Goal: Find contact information: Find contact information

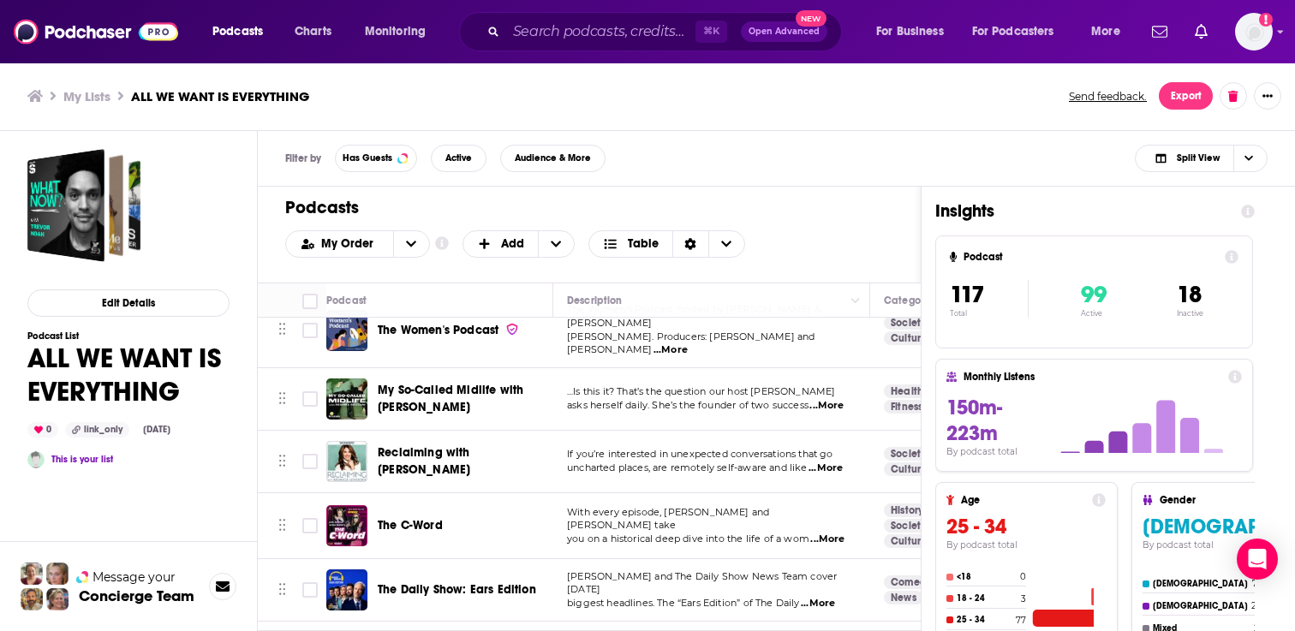
scroll to position [4470, 0]
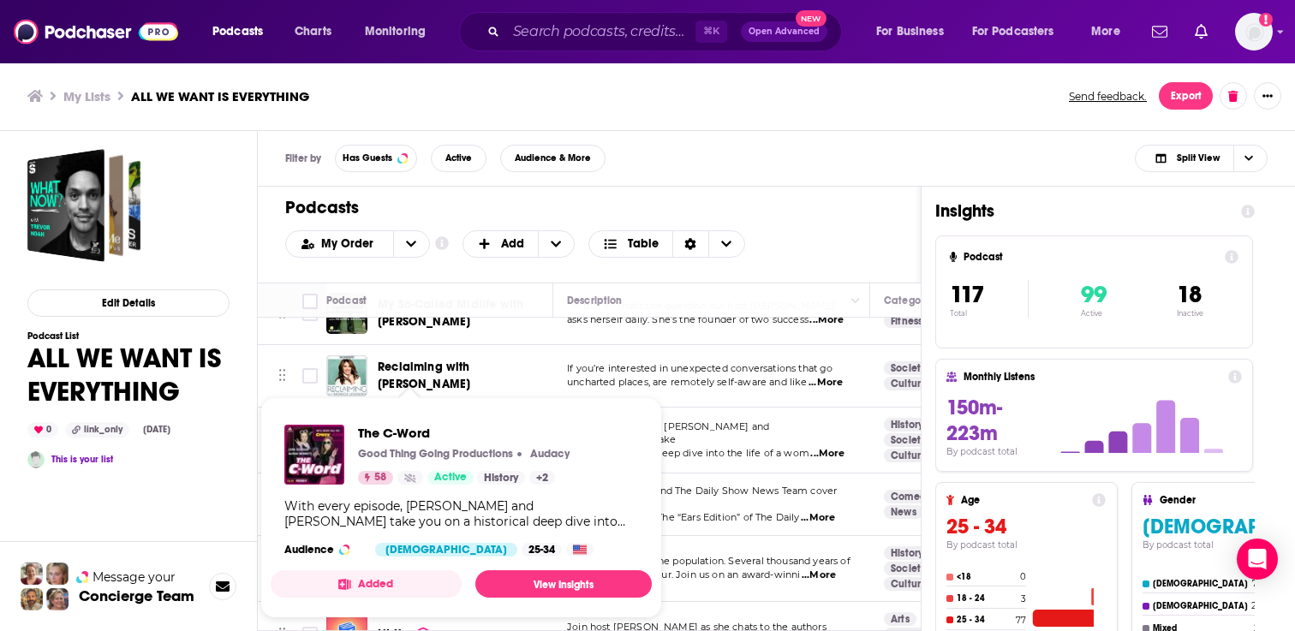
click at [414, 401] on span "The C-Word Good Thing Going Productions Audacy 58 Active History + 2 With every…" at bounding box center [461, 507] width 381 height 221
click at [406, 431] on span "The C-Word" at bounding box center [470, 433] width 225 height 16
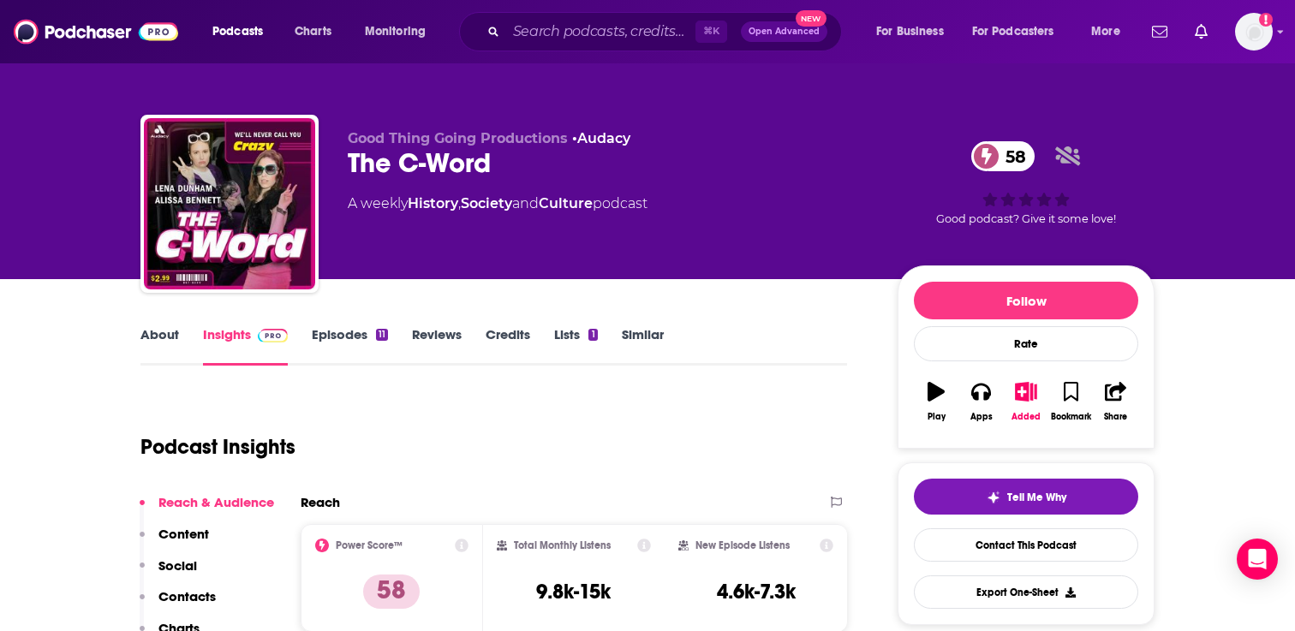
scroll to position [33, 0]
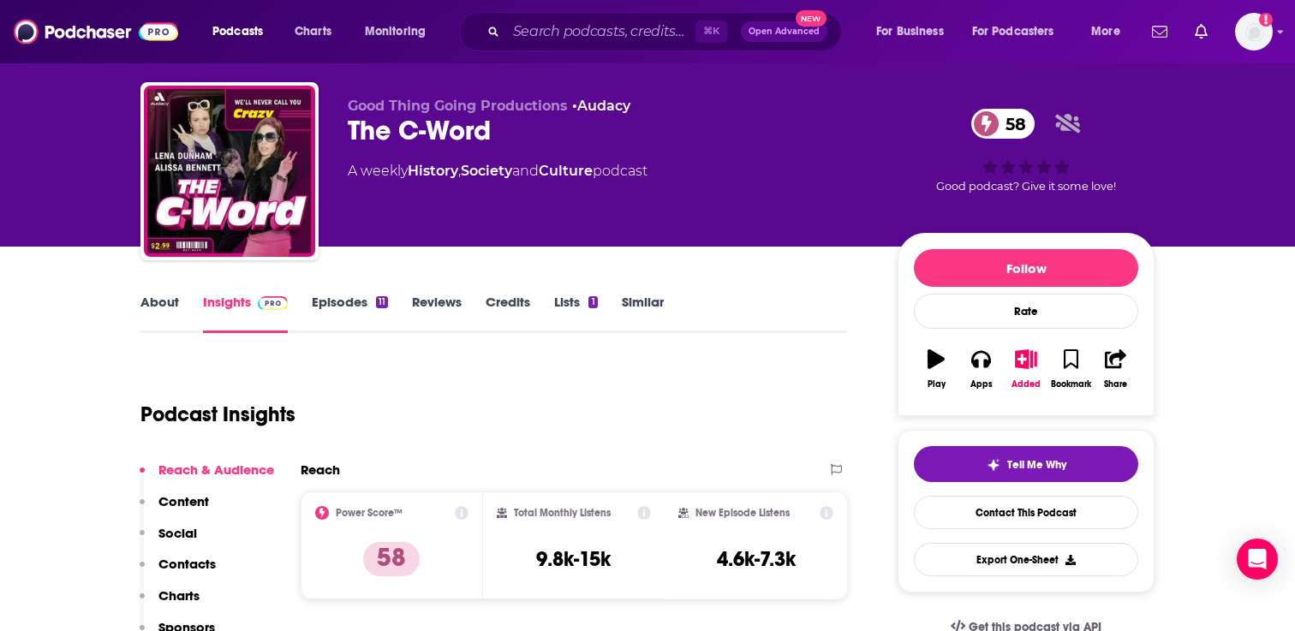
click at [335, 295] on link "Episodes 11" at bounding box center [350, 313] width 76 height 39
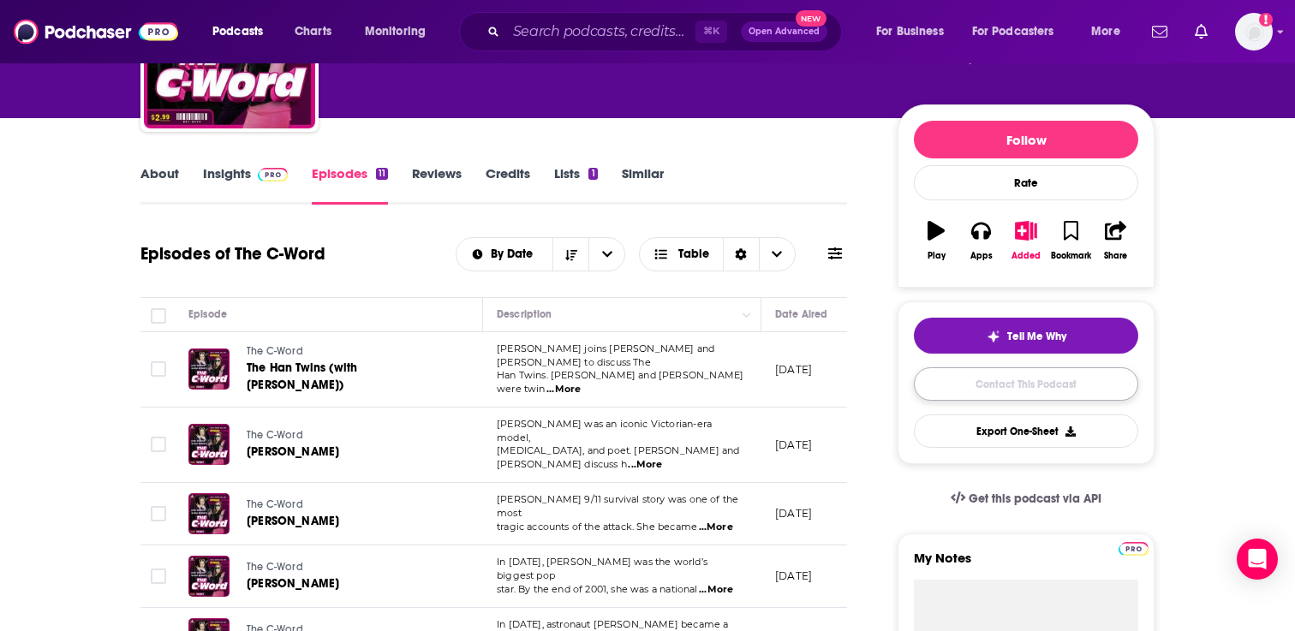
click at [1035, 374] on link "Contact This Podcast" at bounding box center [1026, 383] width 224 height 33
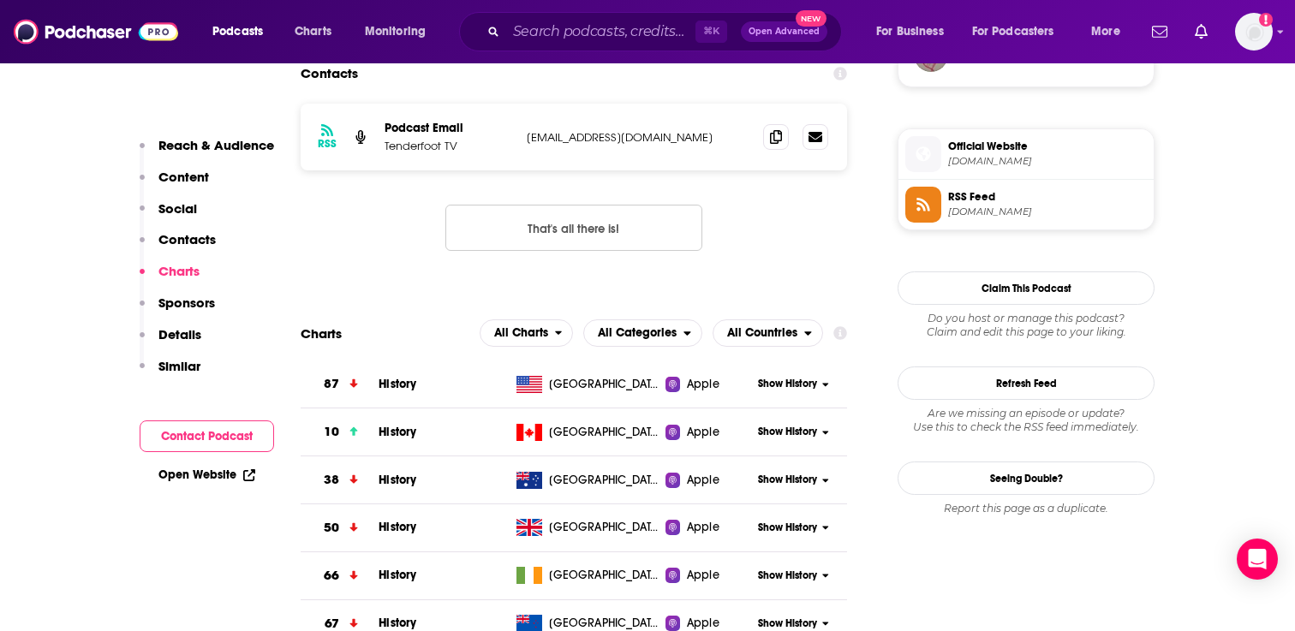
scroll to position [1324, 0]
click at [777, 144] on icon at bounding box center [776, 137] width 12 height 14
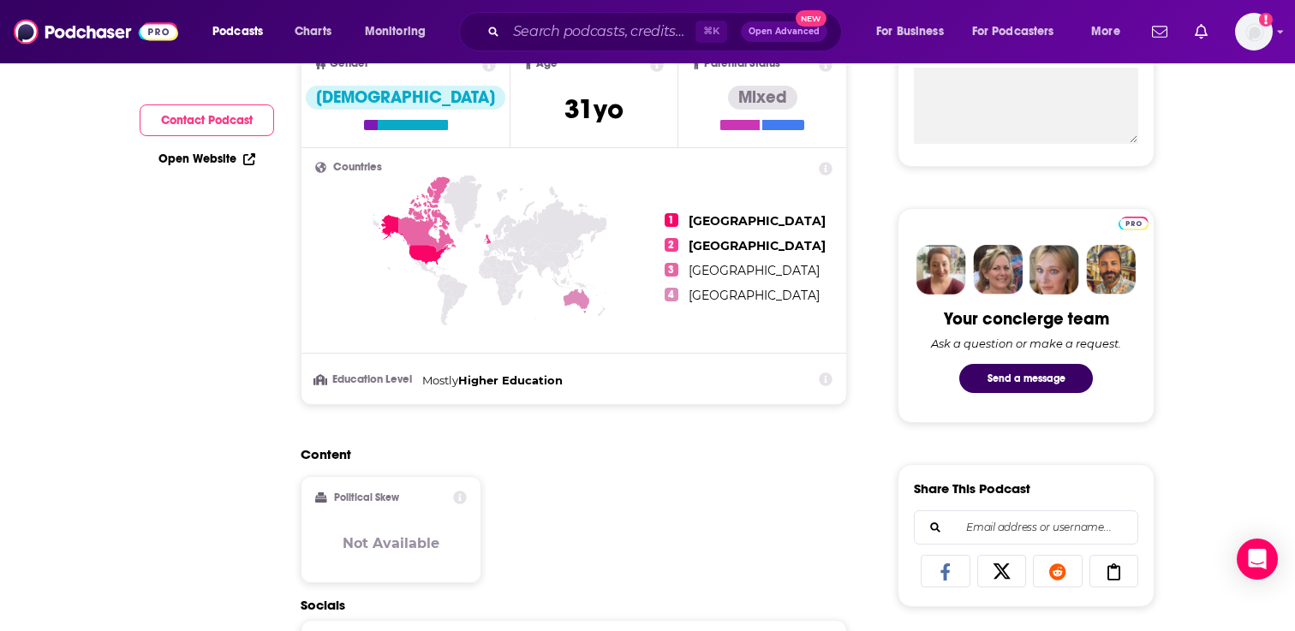
scroll to position [0, 0]
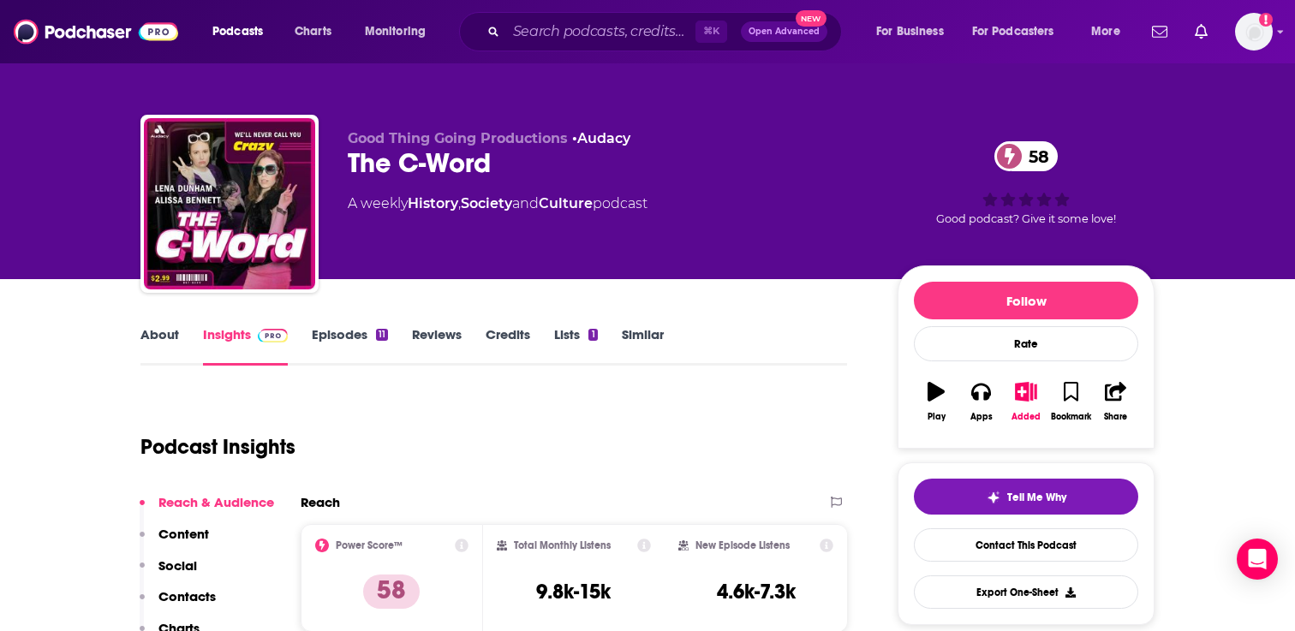
click at [350, 328] on link "Episodes 11" at bounding box center [350, 345] width 76 height 39
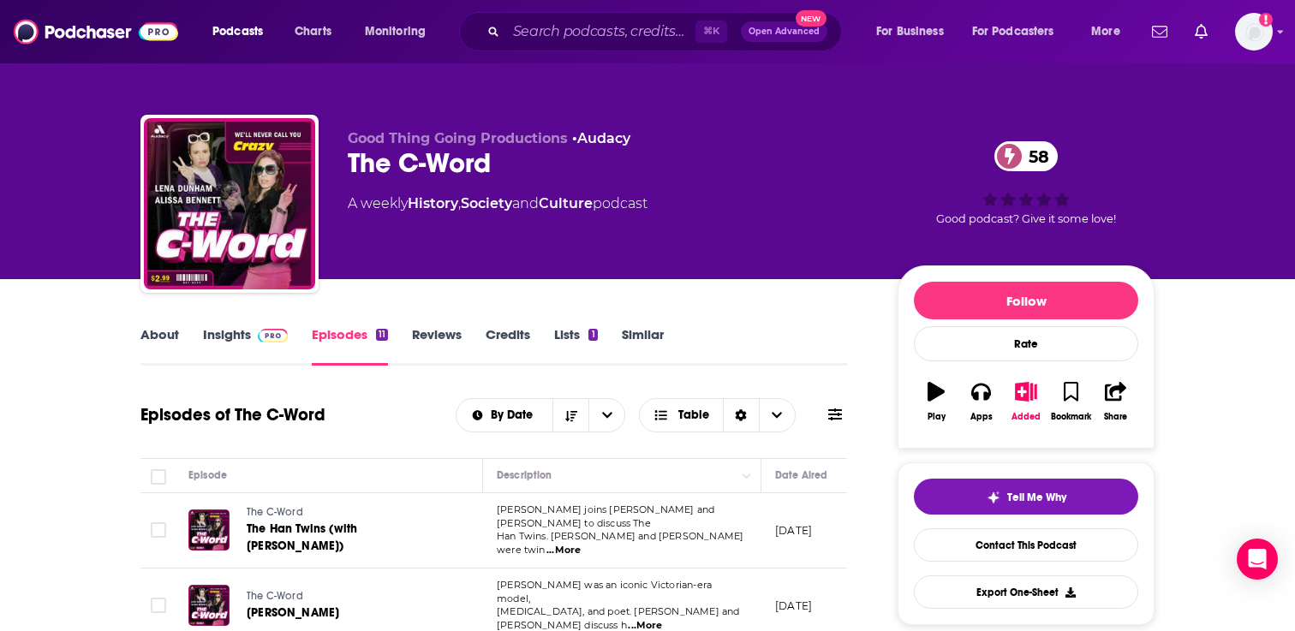
scroll to position [103, 0]
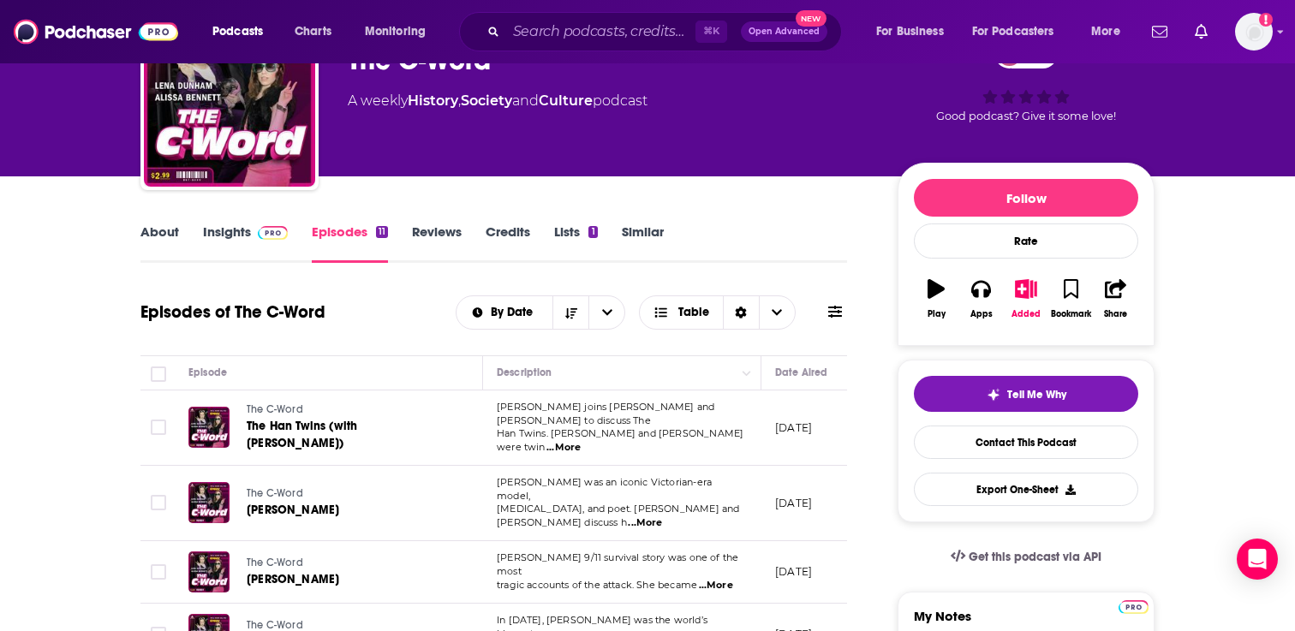
click at [580, 441] on span "...More" at bounding box center [563, 448] width 34 height 14
click at [662, 516] on span "...More" at bounding box center [645, 523] width 34 height 14
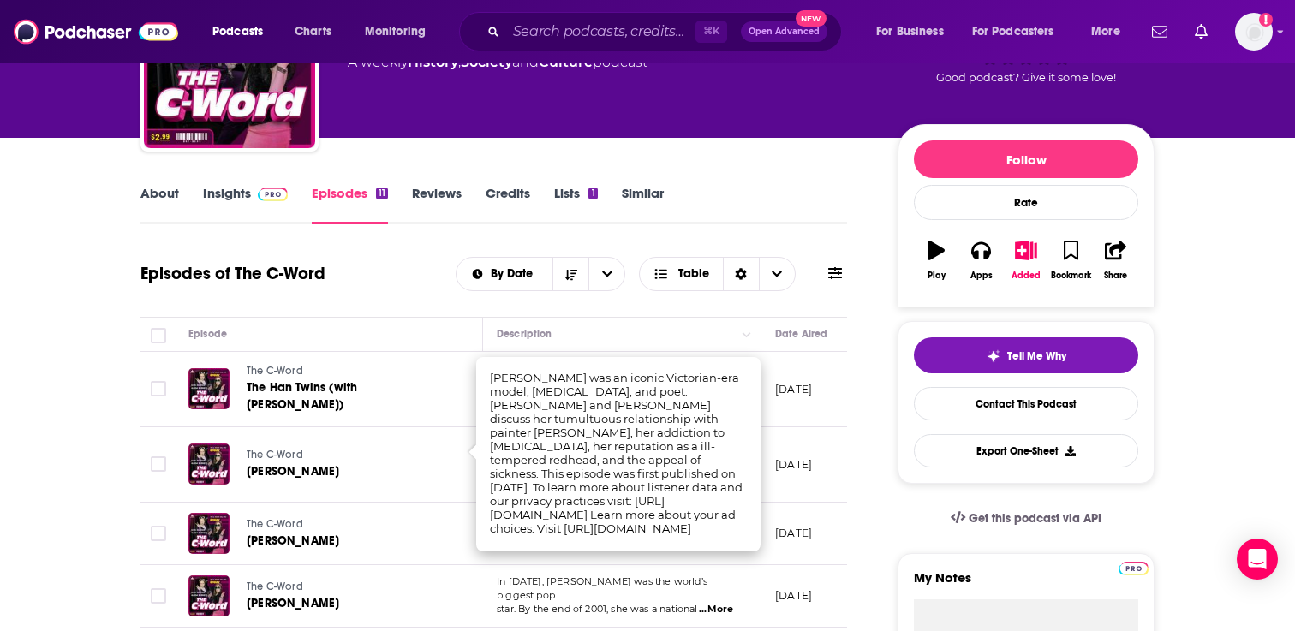
scroll to position [156, 0]
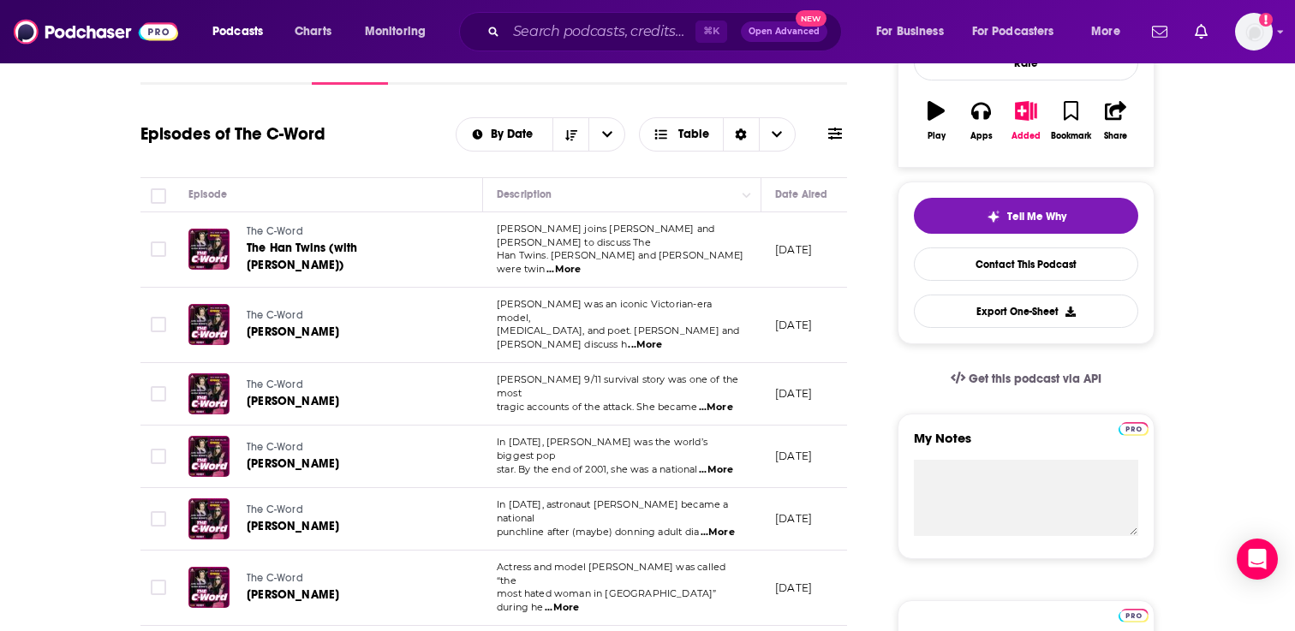
scroll to position [348, 0]
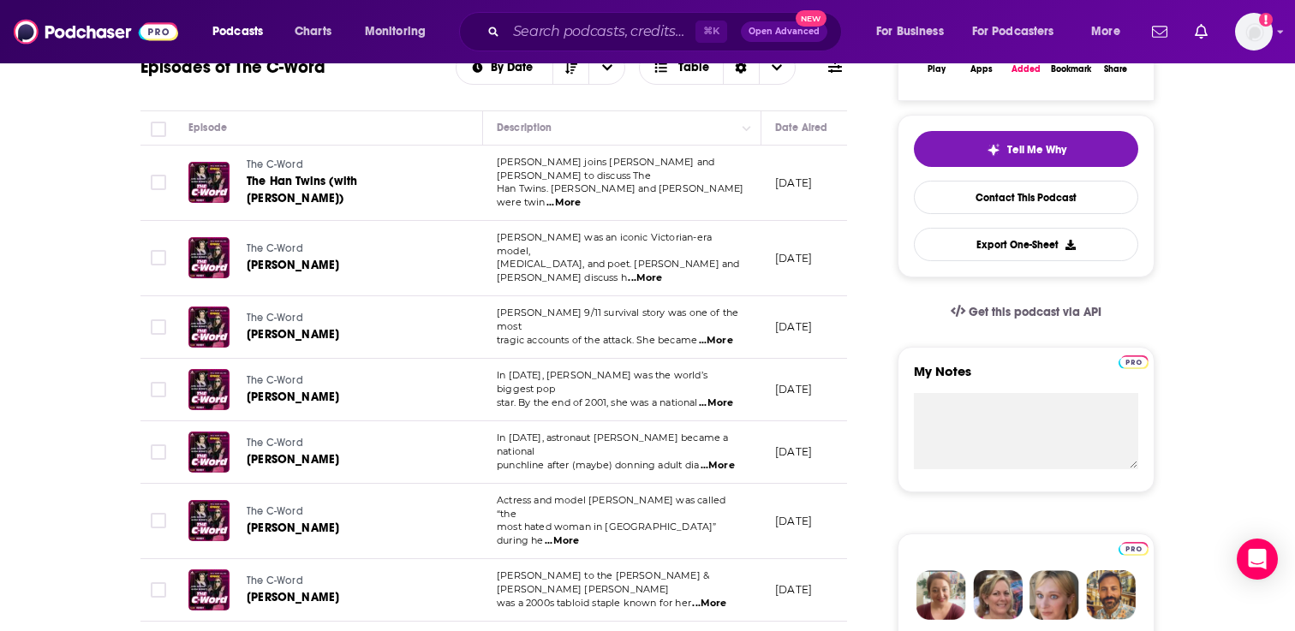
click at [717, 396] on span "...More" at bounding box center [716, 403] width 34 height 14
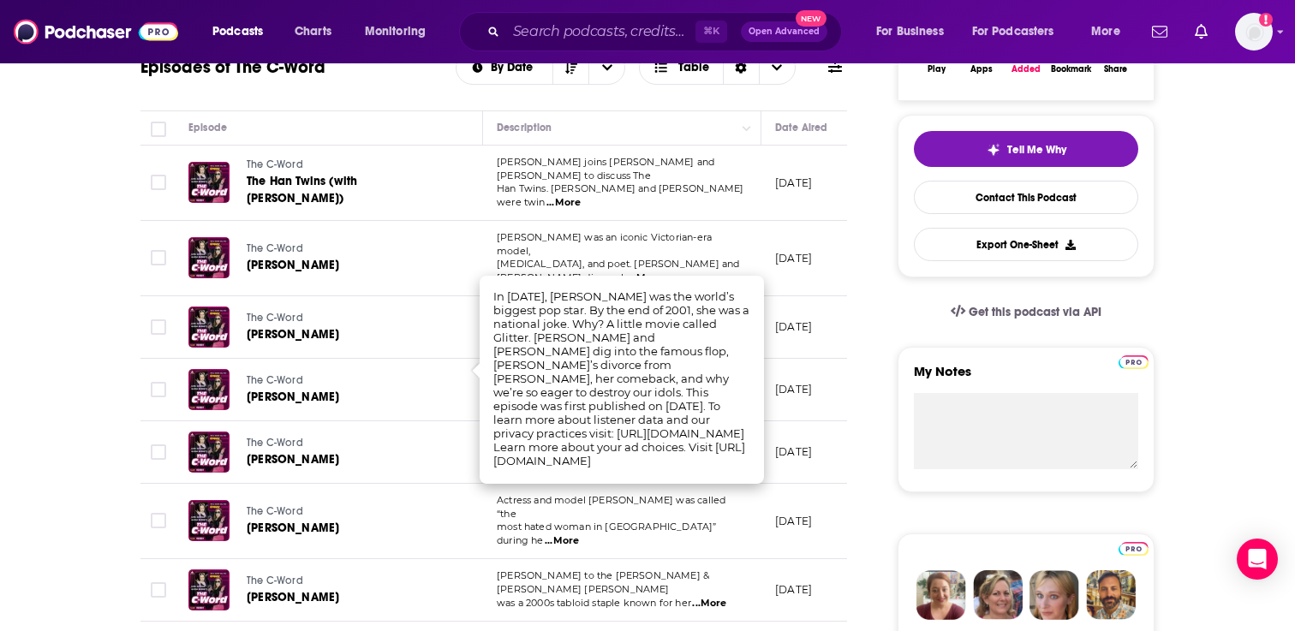
scroll to position [491, 0]
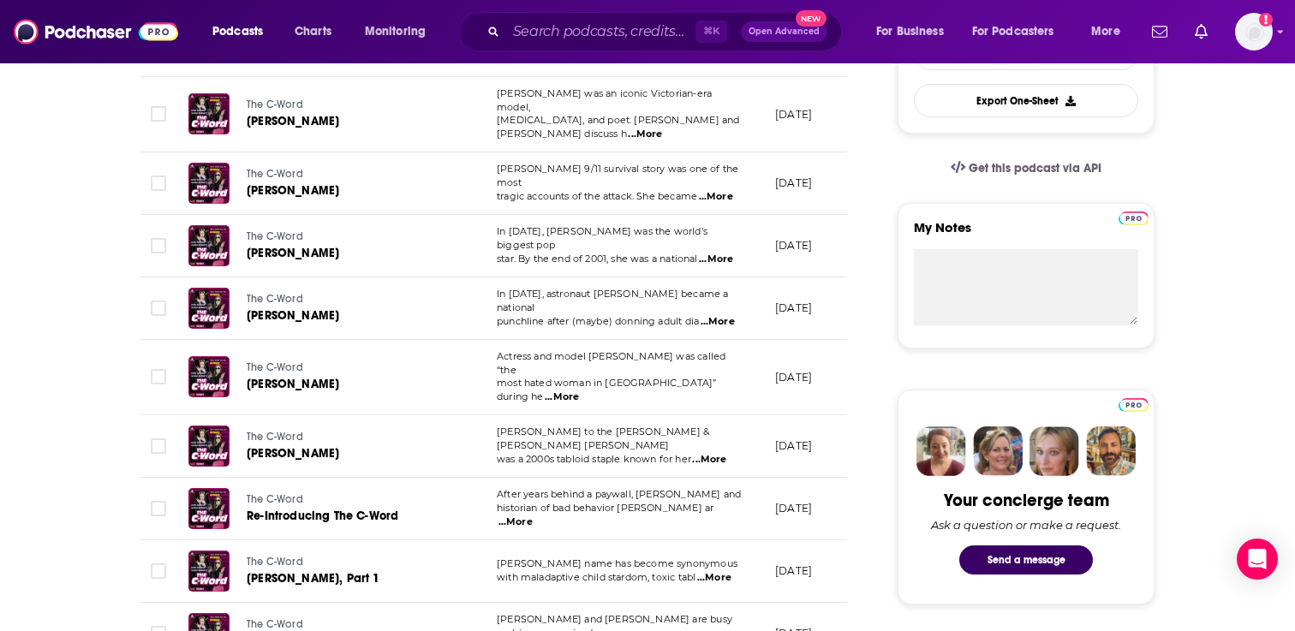
click at [713, 453] on span "...More" at bounding box center [709, 460] width 34 height 14
